Goal: Information Seeking & Learning: Learn about a topic

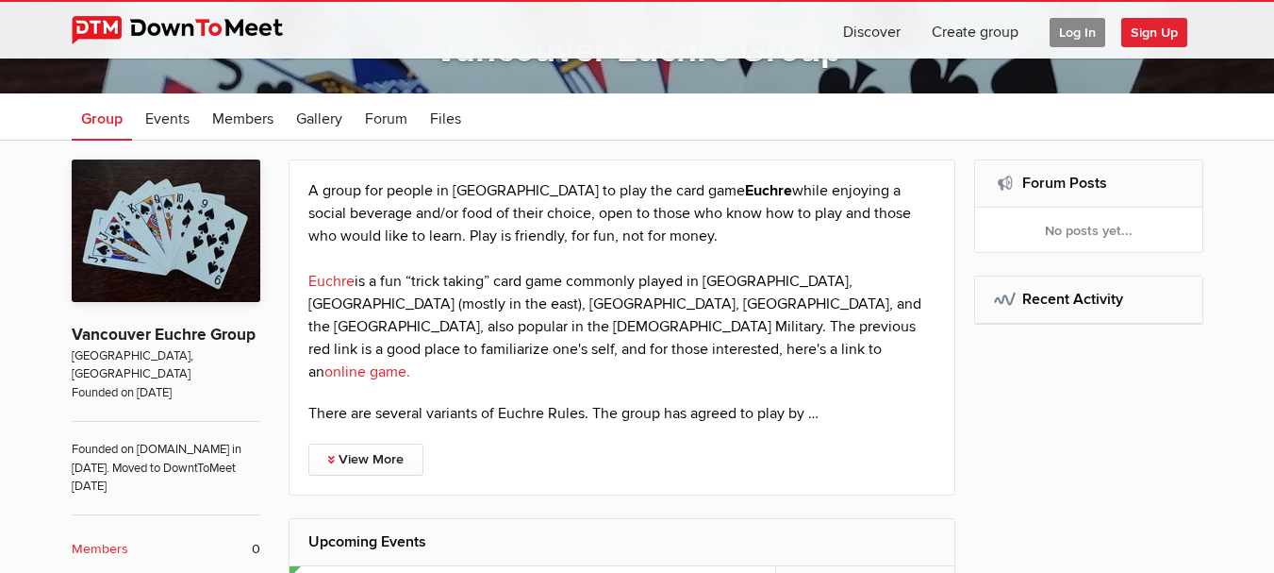
scroll to position [377, 0]
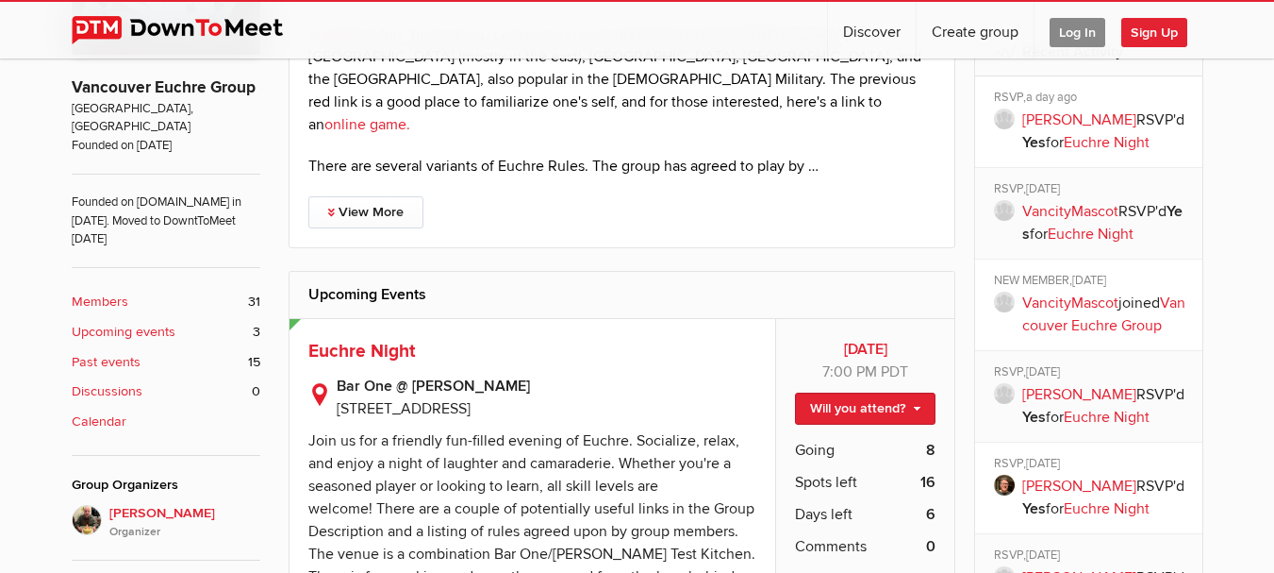
scroll to position [556, 0]
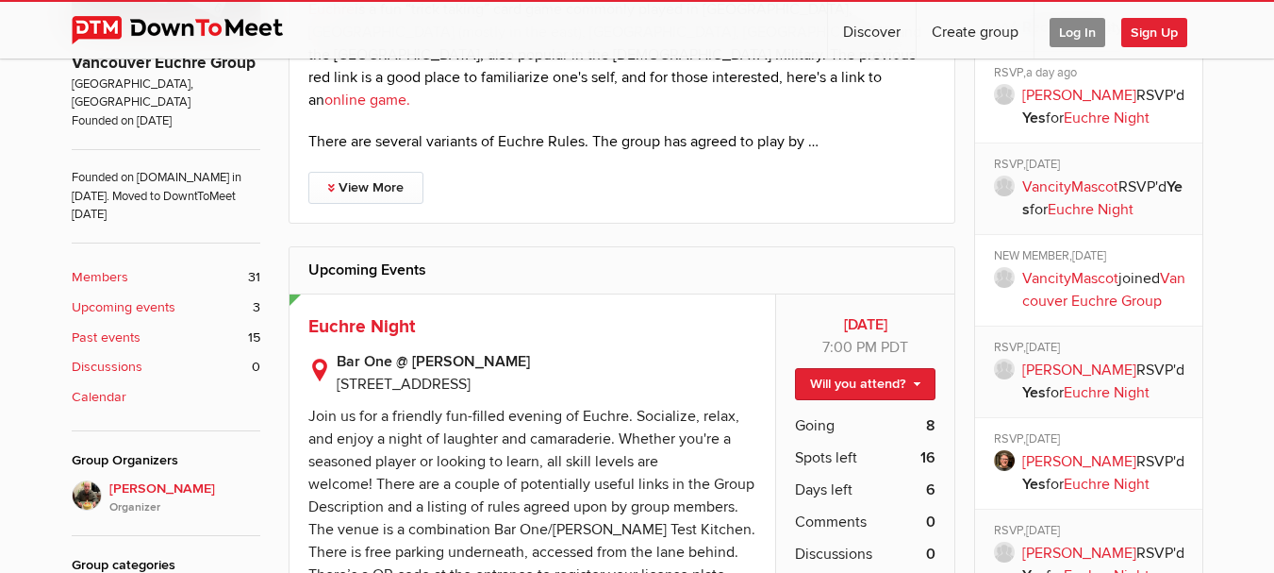
click at [117, 327] on b "Past events" at bounding box center [106, 337] width 69 height 21
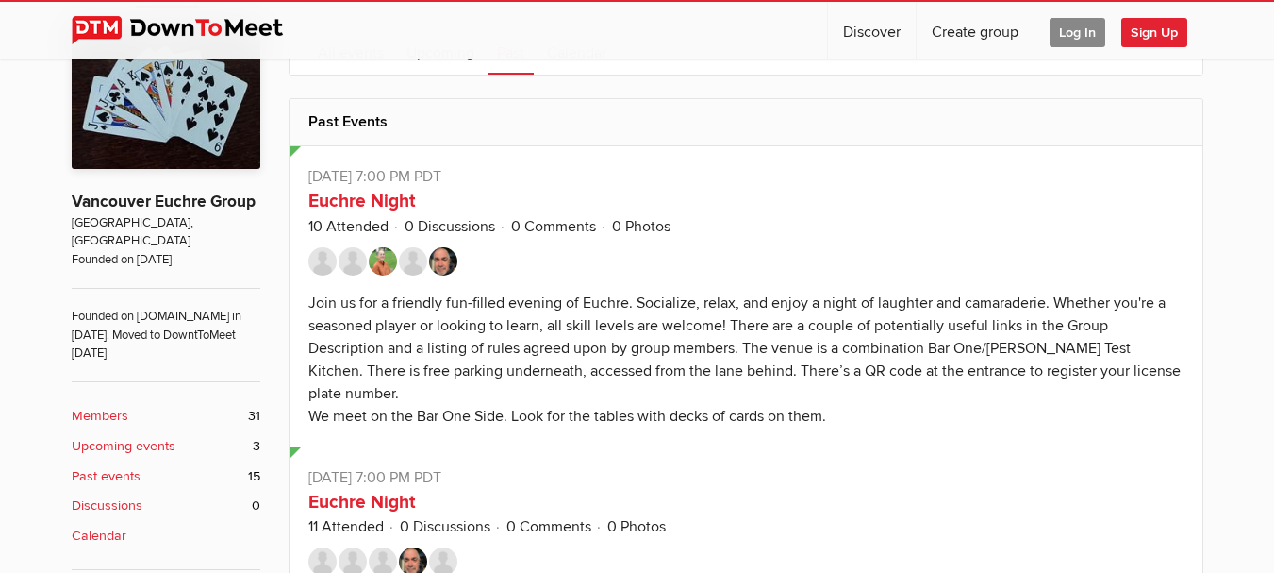
scroll to position [377, 0]
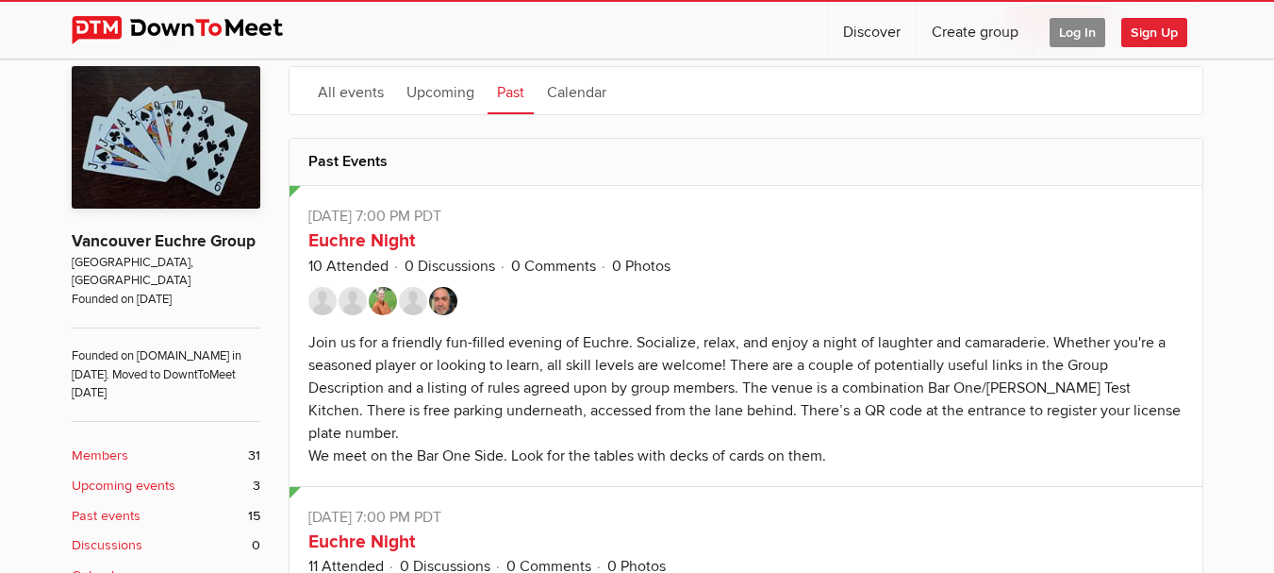
click at [121, 475] on b "Upcoming events" at bounding box center [124, 485] width 104 height 21
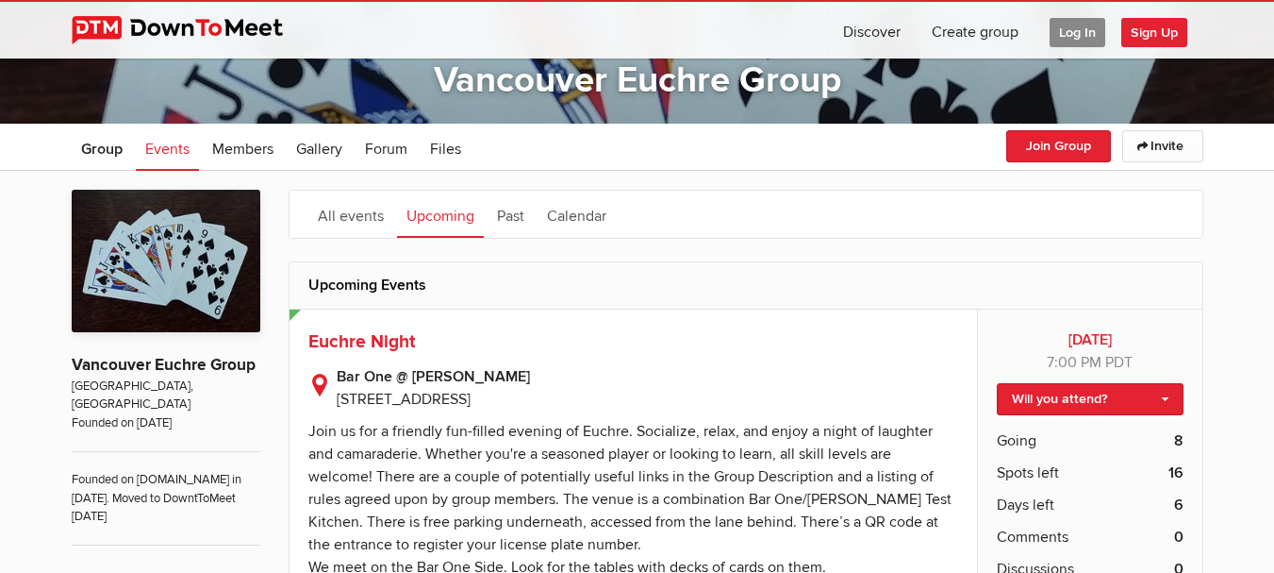
scroll to position [283, 0]
